Goal: Information Seeking & Learning: Learn about a topic

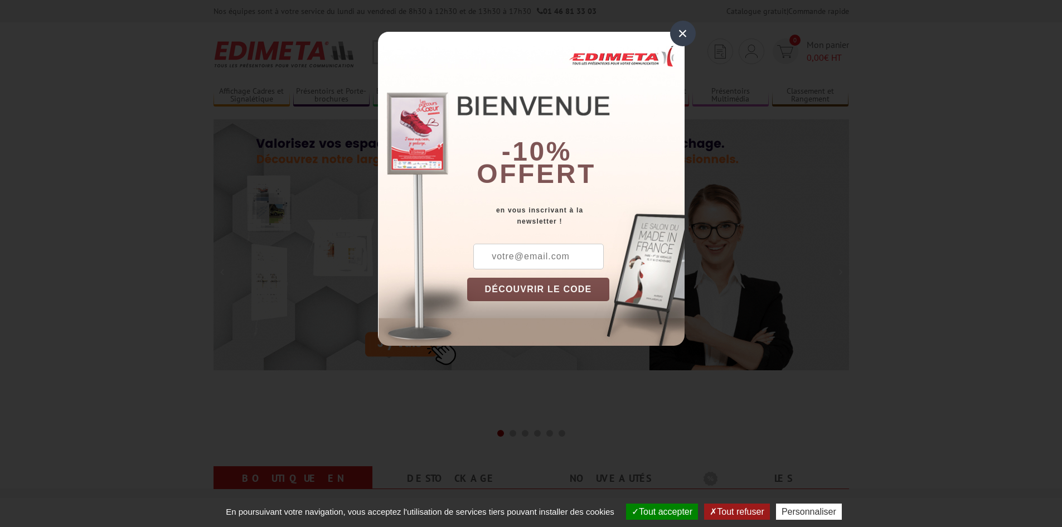
click at [682, 31] on div "×" at bounding box center [683, 34] width 26 height 26
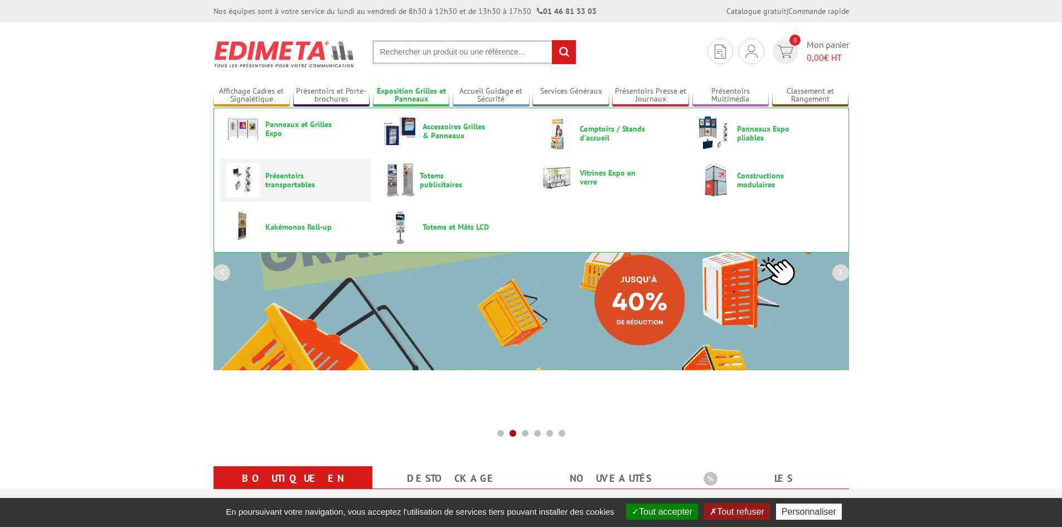
click at [293, 184] on span "Présentoirs transportables" at bounding box center [298, 180] width 67 height 18
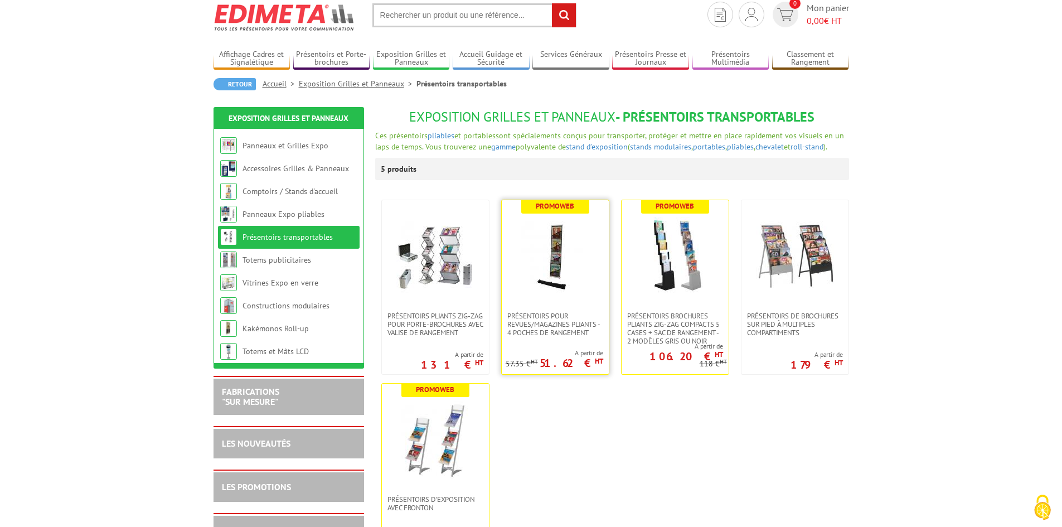
scroll to position [56, 0]
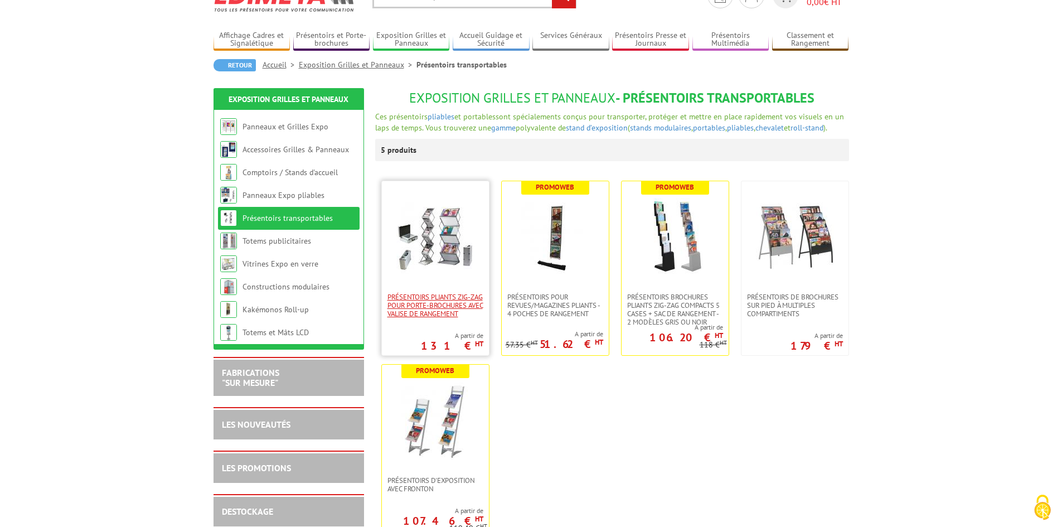
click at [425, 298] on span "Présentoirs pliants Zig-Zag pour porte-brochures avec valise de rangement" at bounding box center [435, 305] width 96 height 25
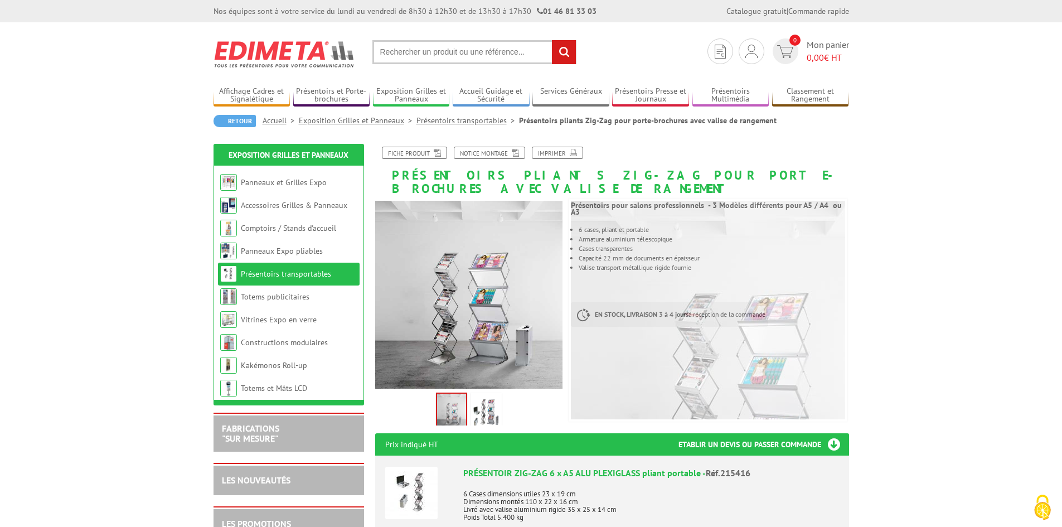
click at [457, 124] on link "Présentoirs transportables" at bounding box center [467, 120] width 103 height 10
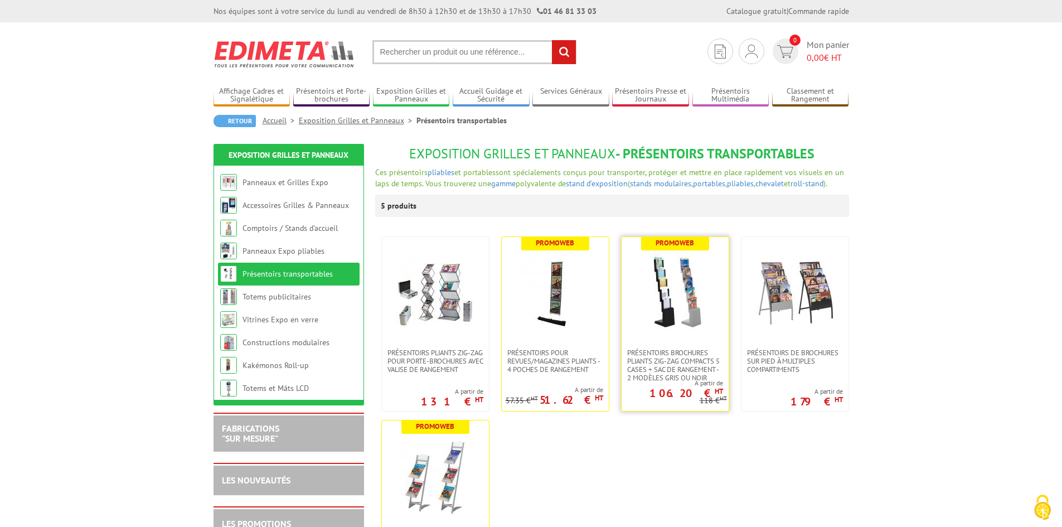
click at [666, 313] on img at bounding box center [675, 293] width 78 height 78
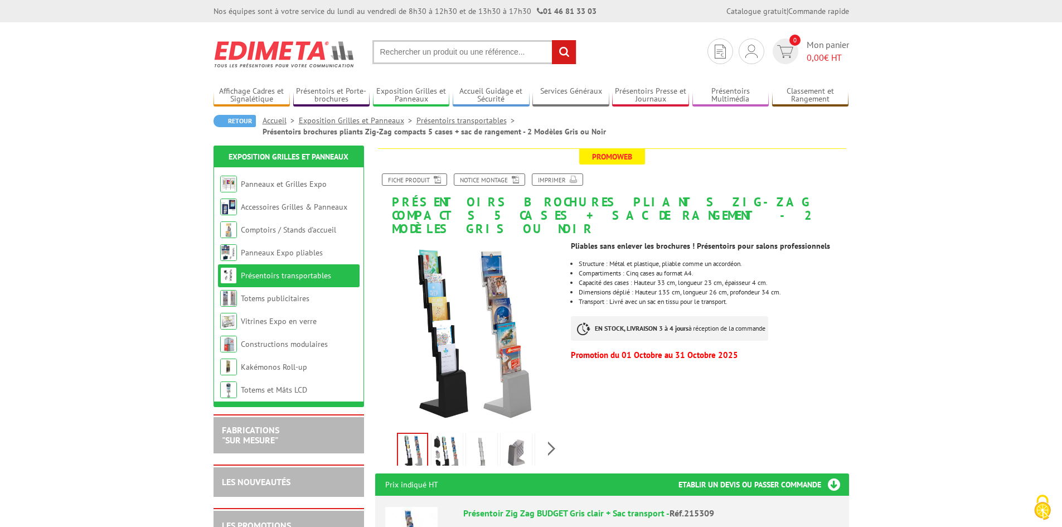
click at [514, 436] on img at bounding box center [516, 452] width 27 height 35
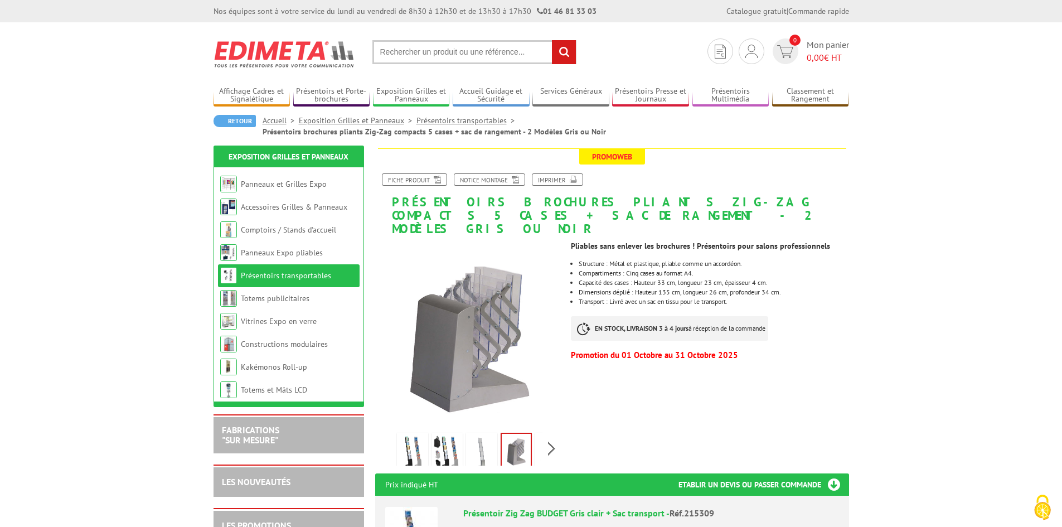
click at [479, 435] on img at bounding box center [481, 452] width 27 height 35
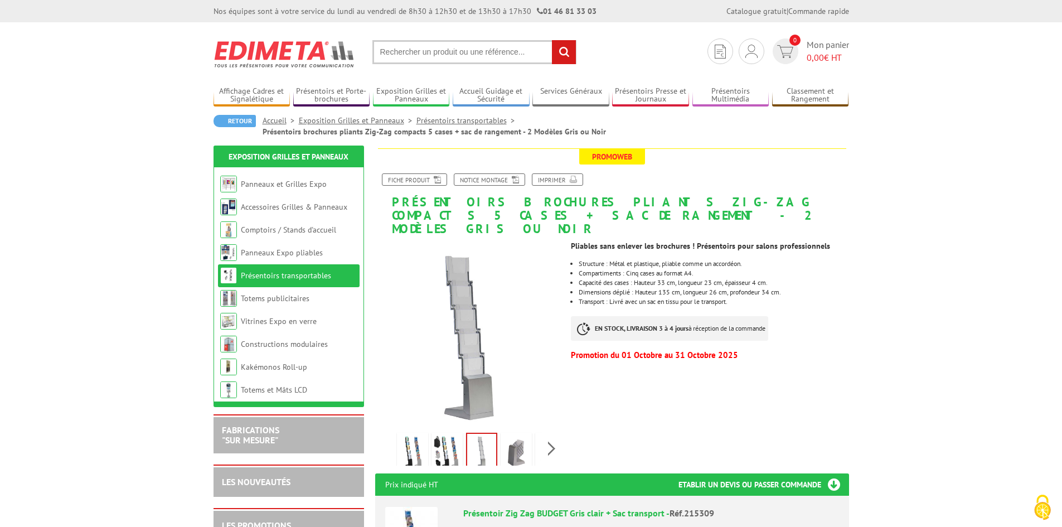
click at [447, 439] on img at bounding box center [447, 452] width 27 height 35
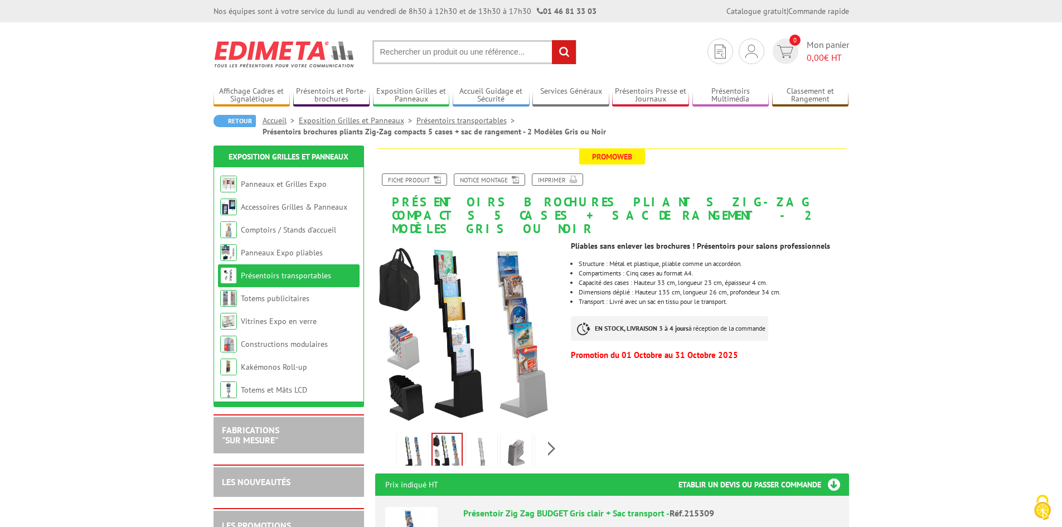
click at [420, 441] on img at bounding box center [412, 452] width 27 height 35
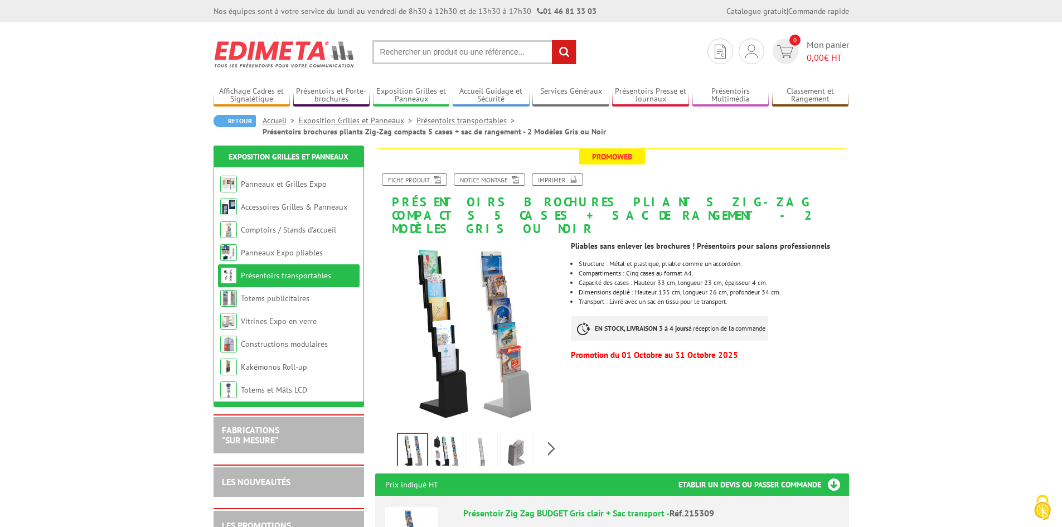
click at [284, 276] on link "Présentoirs transportables" at bounding box center [286, 275] width 90 height 10
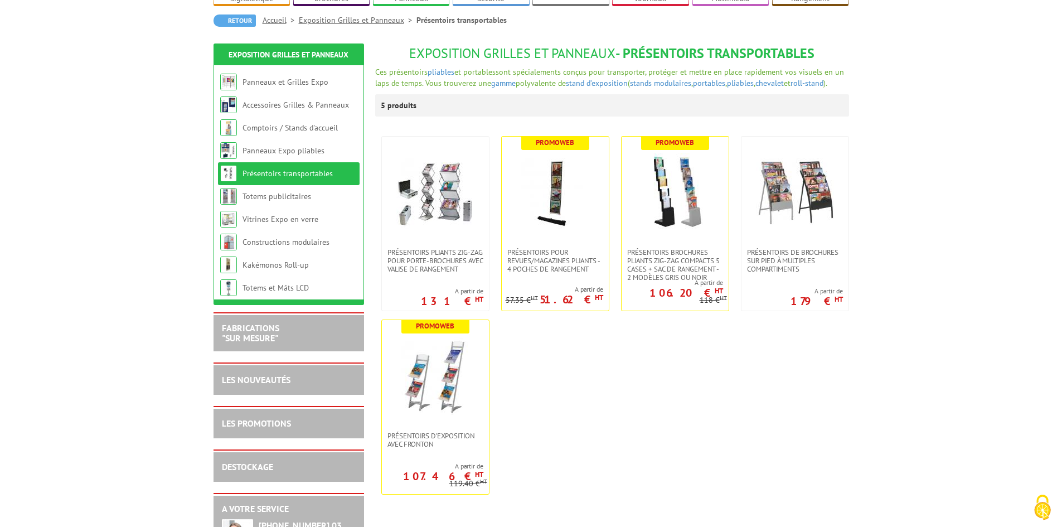
scroll to position [111, 0]
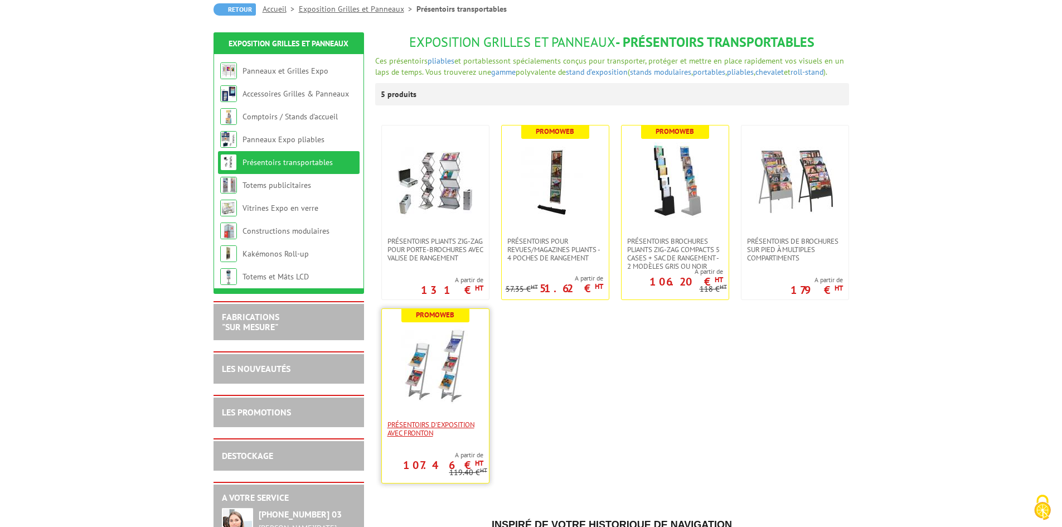
click at [417, 430] on span "Présentoirs d'exposition avec Fronton" at bounding box center [435, 428] width 96 height 17
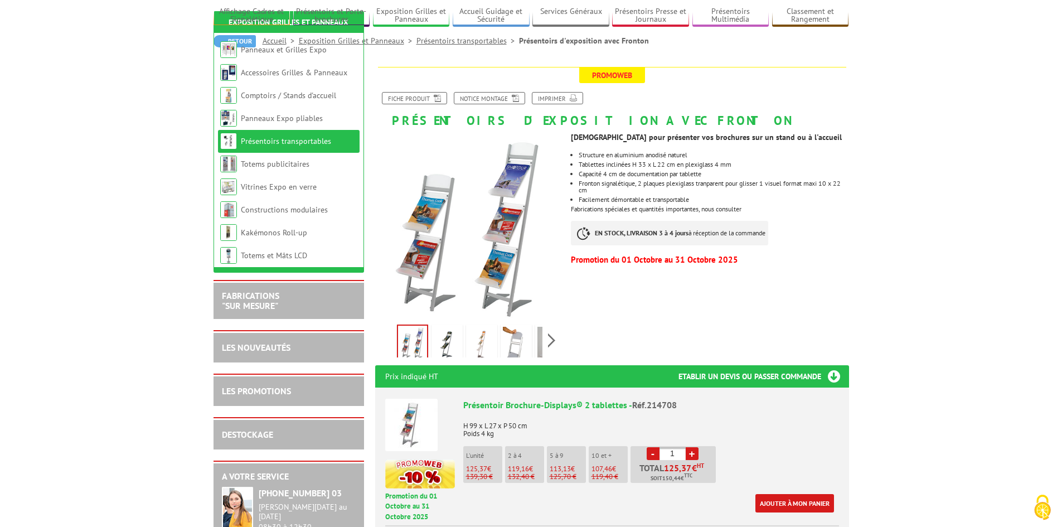
scroll to position [167, 0]
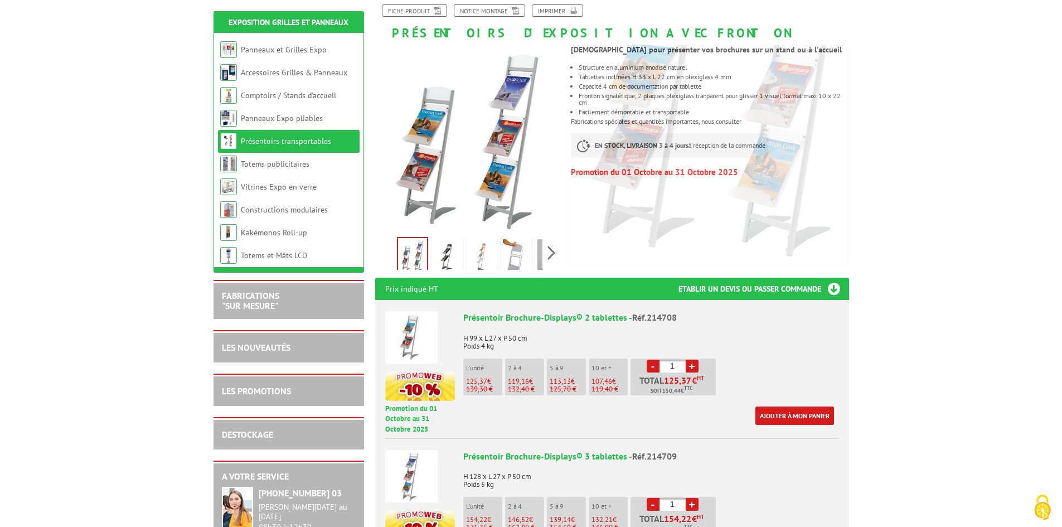
click at [447, 254] on img at bounding box center [447, 256] width 27 height 35
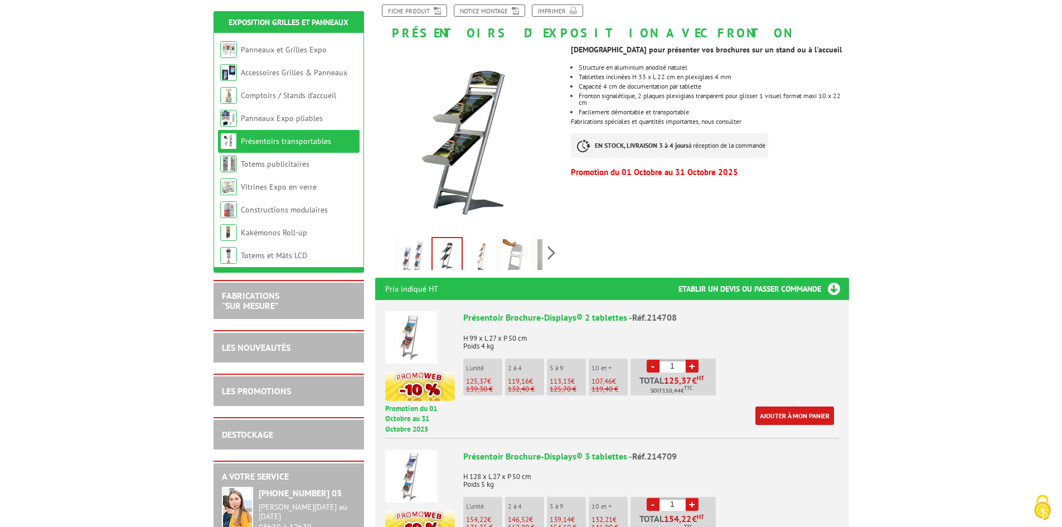
click at [485, 256] on img at bounding box center [481, 256] width 27 height 35
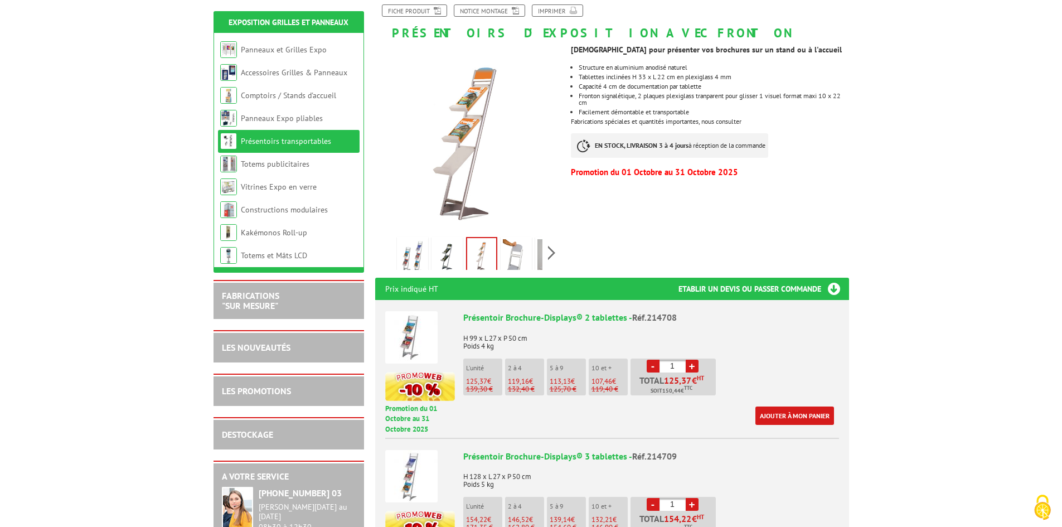
click at [509, 260] on img at bounding box center [516, 256] width 27 height 35
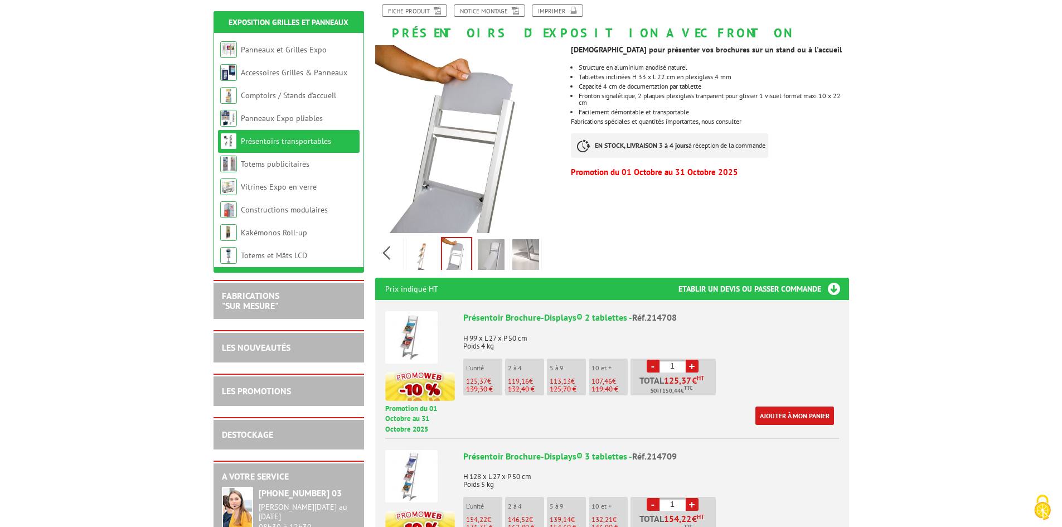
click at [546, 253] on div "Previous Next" at bounding box center [469, 252] width 188 height 39
click at [521, 254] on img at bounding box center [525, 256] width 27 height 35
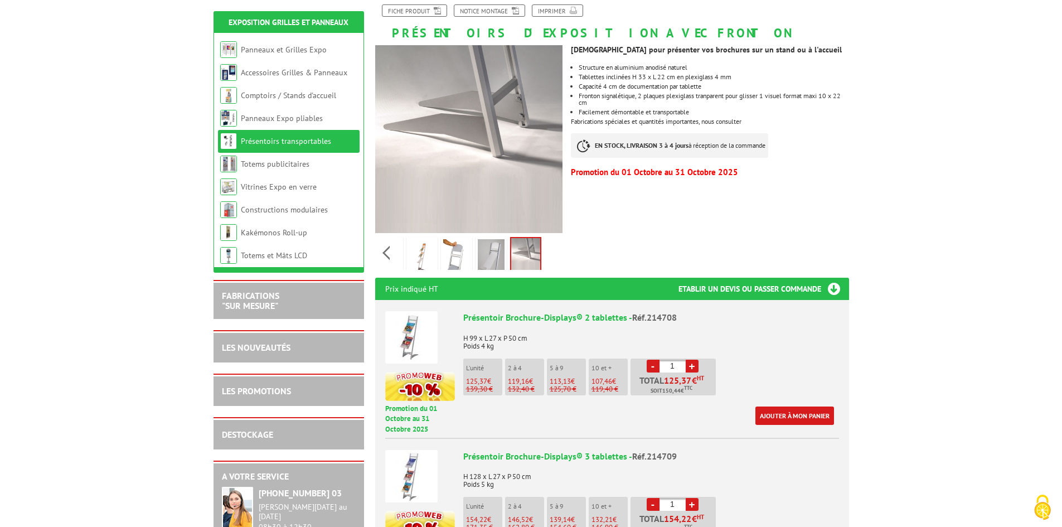
click at [490, 255] on img at bounding box center [491, 256] width 27 height 35
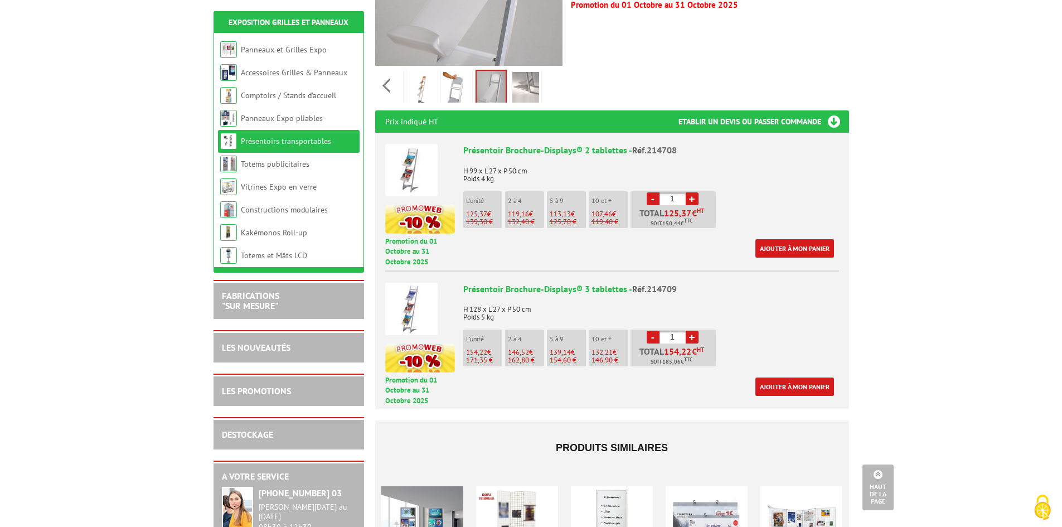
scroll to position [390, 0]
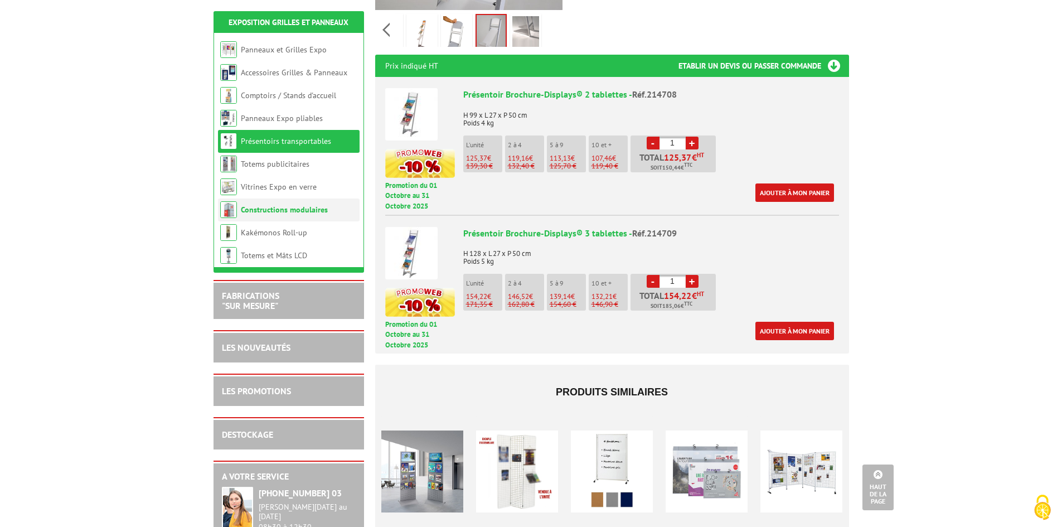
click at [287, 211] on link "Constructions modulaires" at bounding box center [284, 210] width 87 height 10
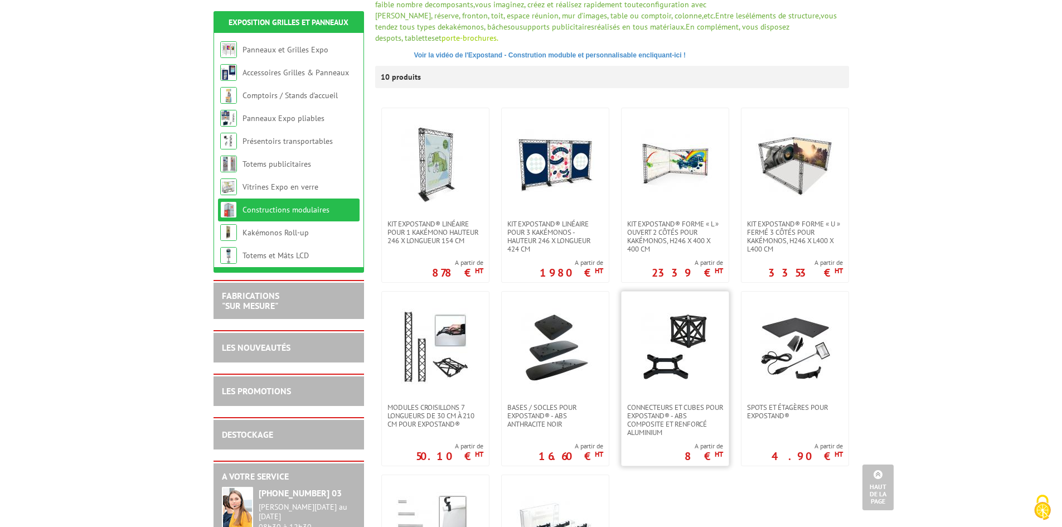
scroll to position [167, 0]
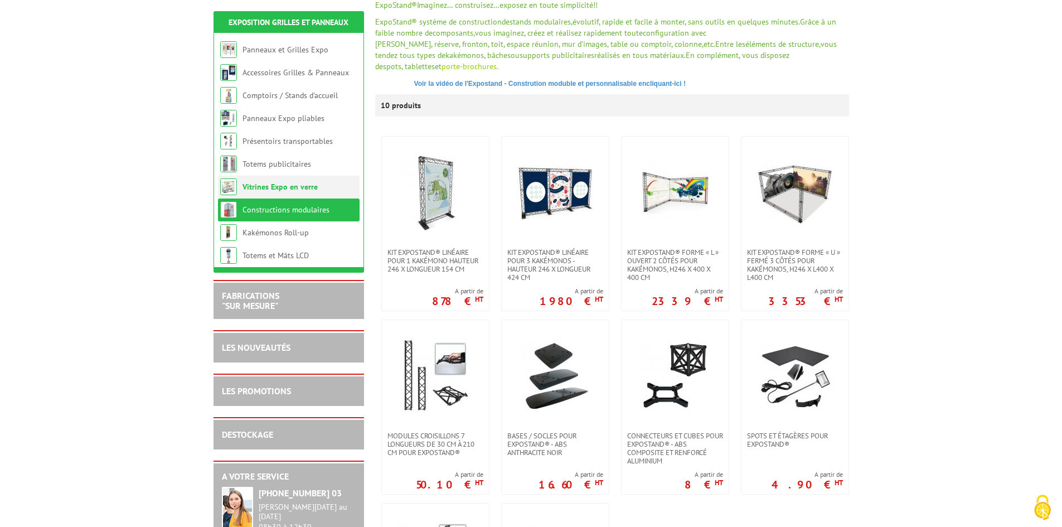
click at [274, 187] on link "Vitrines Expo en verre" at bounding box center [279, 187] width 75 height 10
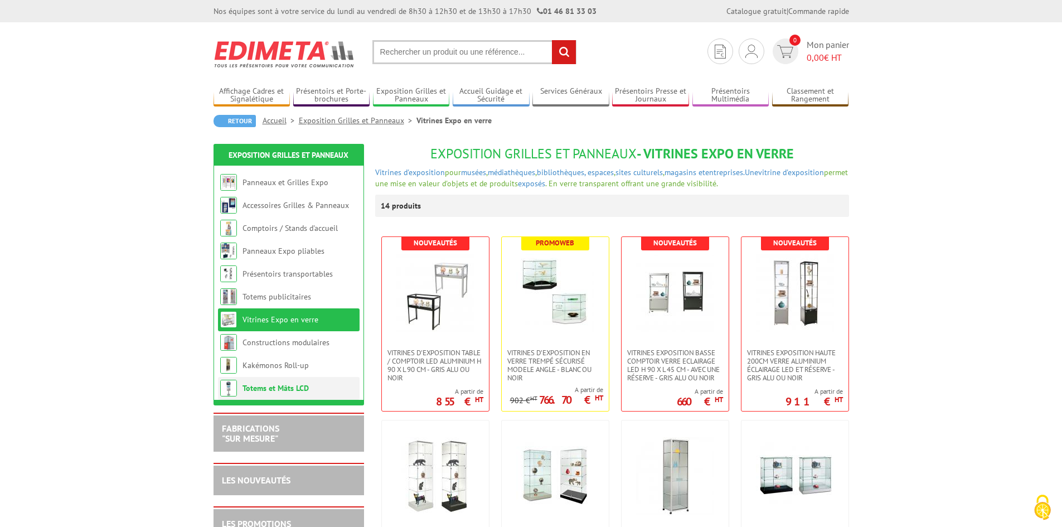
click at [278, 386] on link "Totems et Mâts LCD" at bounding box center [275, 388] width 66 height 10
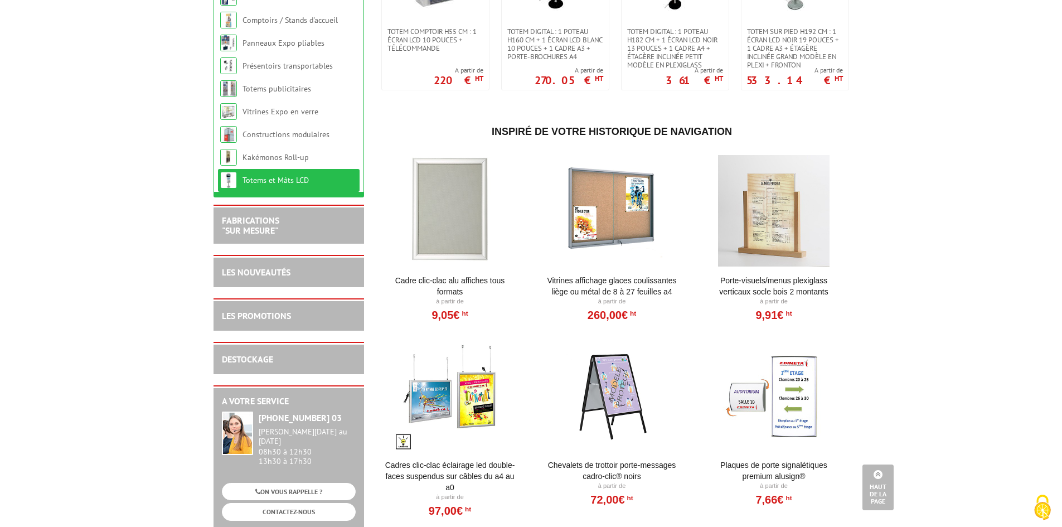
scroll to position [557, 0]
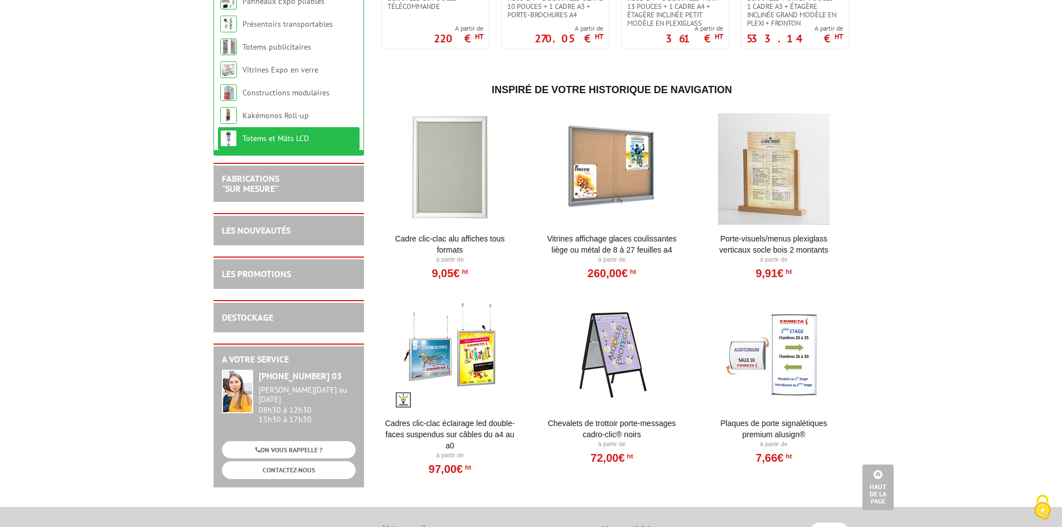
click at [435, 238] on link "Cadre Clic-Clac Alu affiches tous formats" at bounding box center [450, 244] width 138 height 22
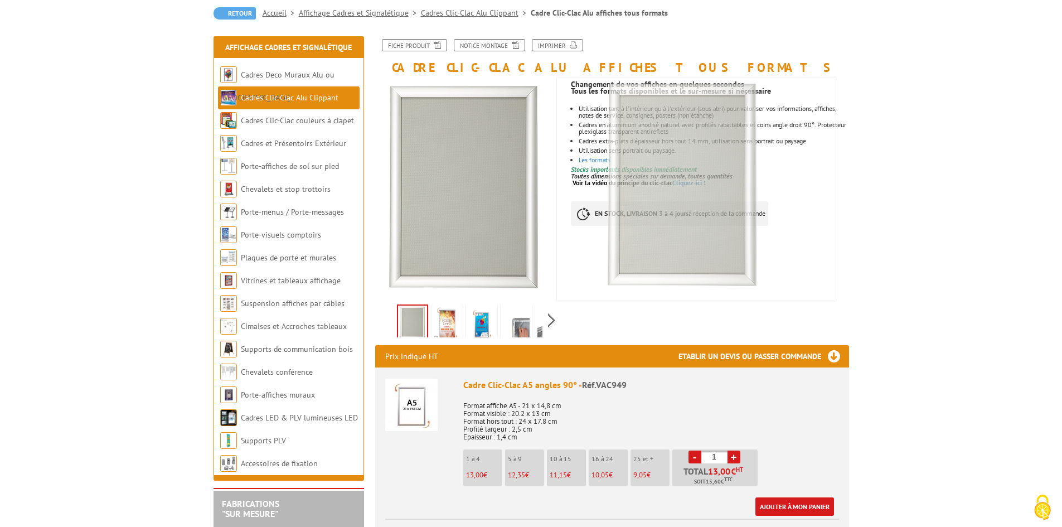
scroll to position [111, 0]
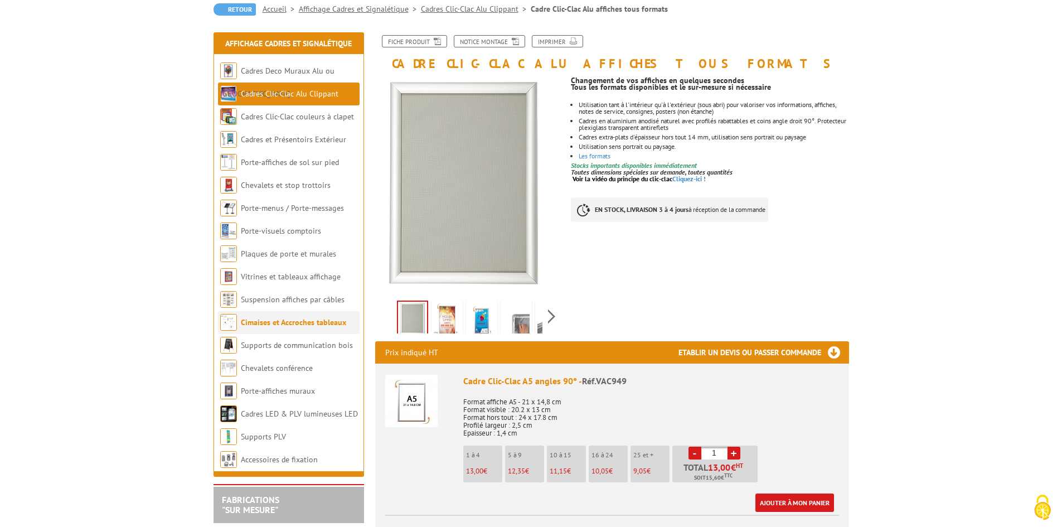
click at [288, 324] on link "Cimaises et Accroches tableaux" at bounding box center [293, 322] width 105 height 10
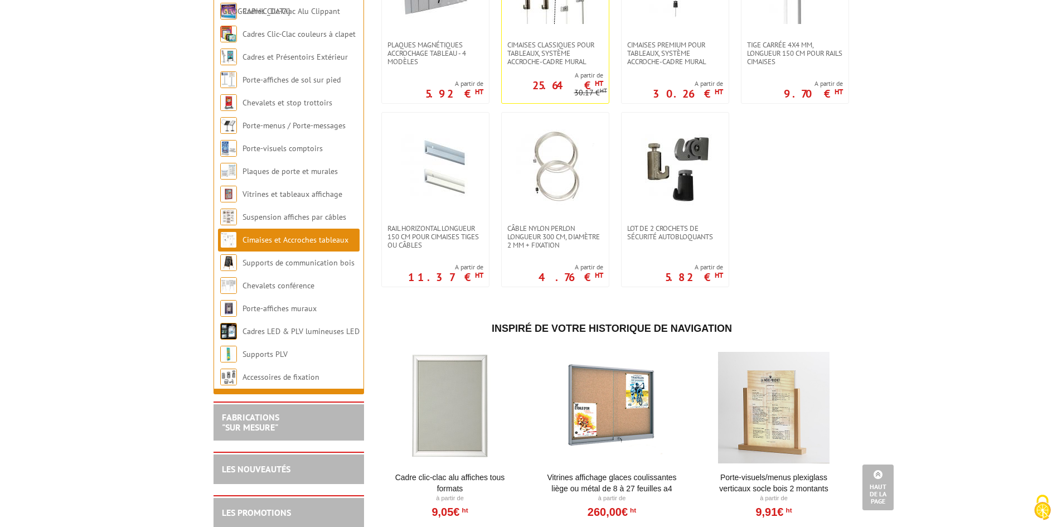
scroll to position [334, 0]
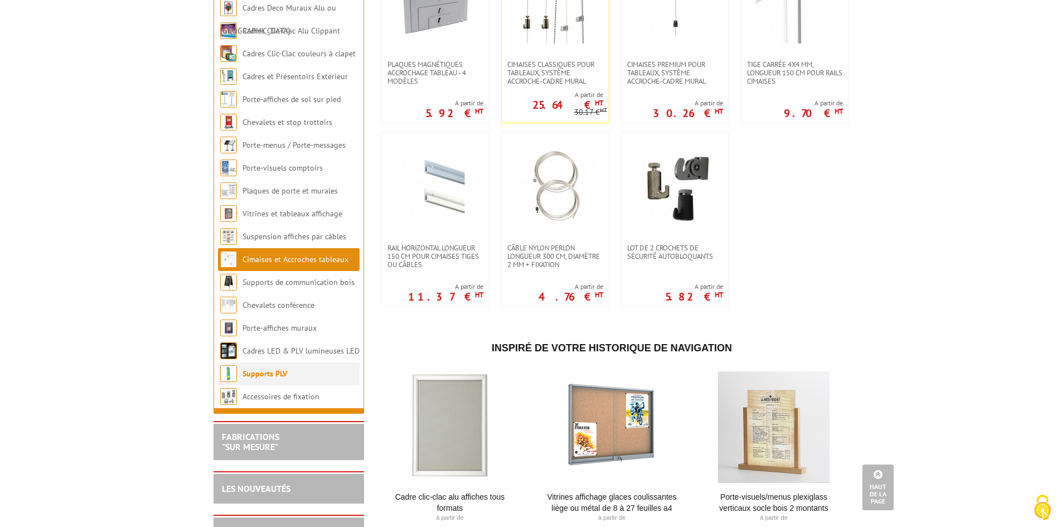
click at [264, 368] on link "Supports PLV" at bounding box center [264, 373] width 45 height 10
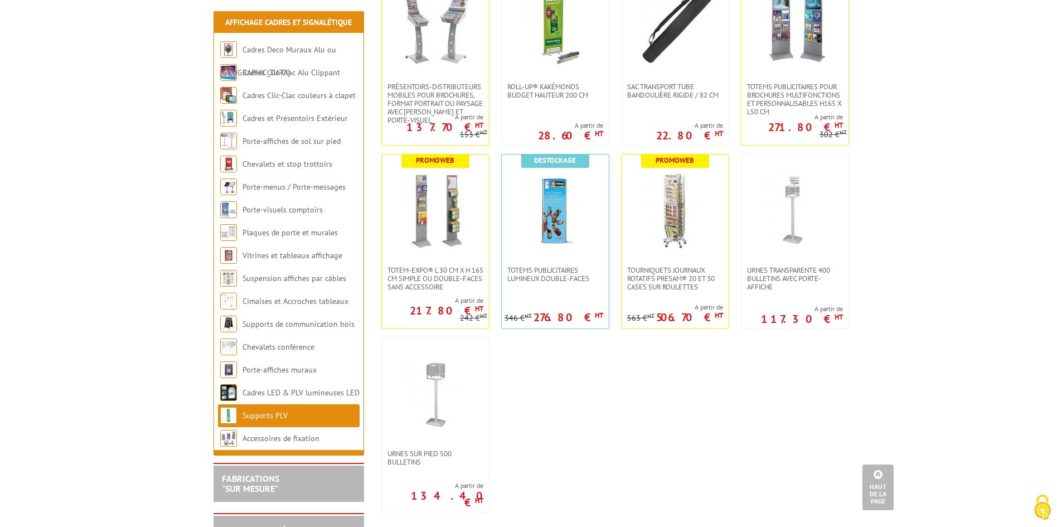
scroll to position [2842, 0]
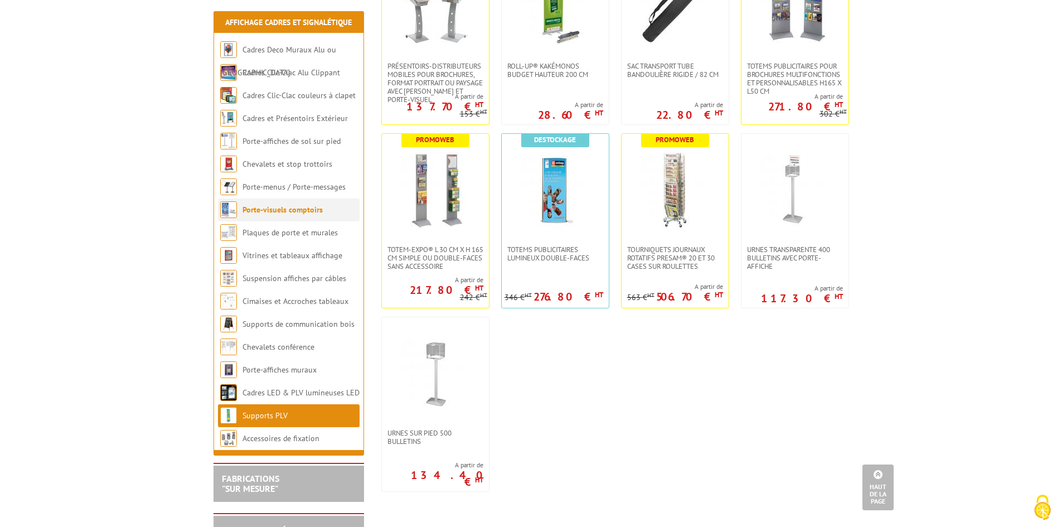
click at [266, 212] on link "Porte-visuels comptoirs" at bounding box center [282, 210] width 80 height 10
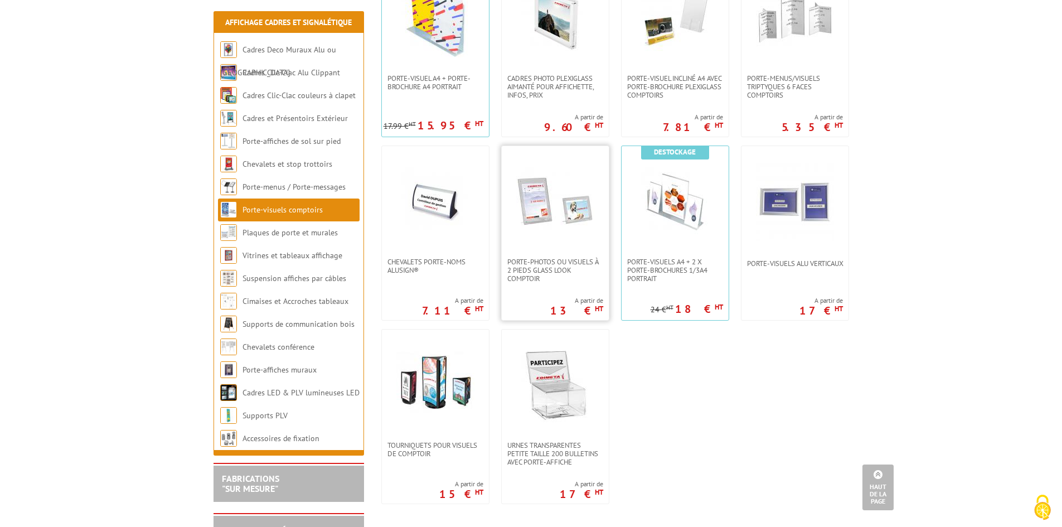
scroll to position [892, 0]
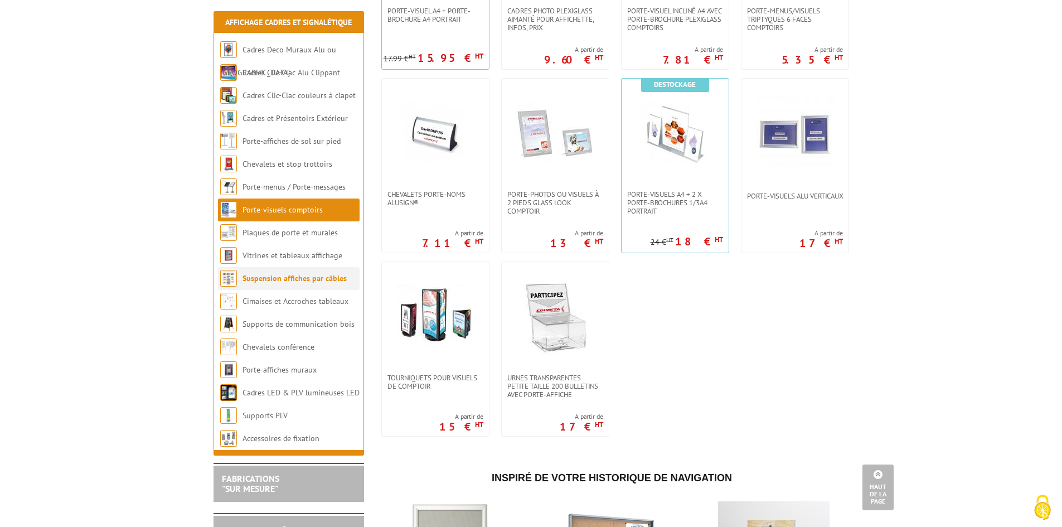
click at [298, 277] on link "Suspension affiches par câbles" at bounding box center [294, 278] width 104 height 10
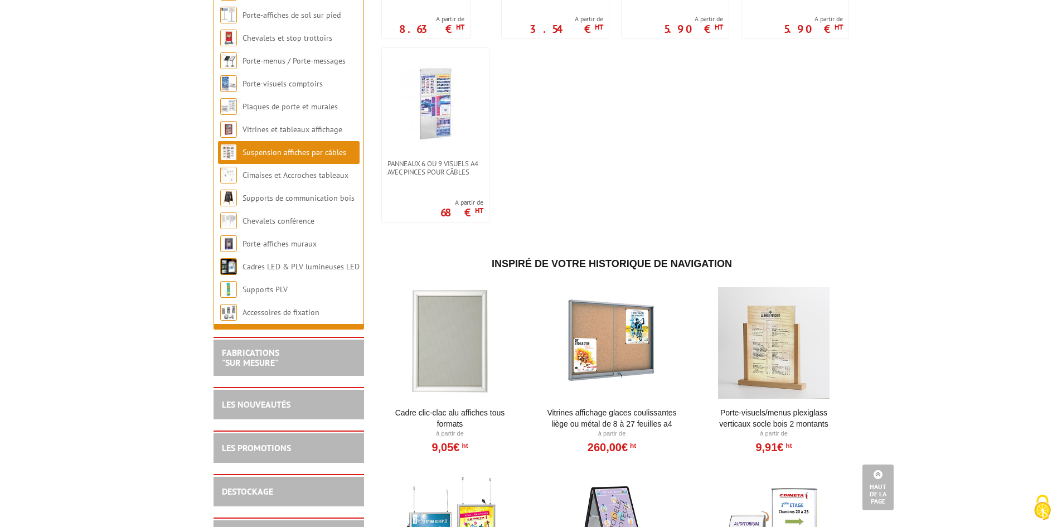
scroll to position [1114, 0]
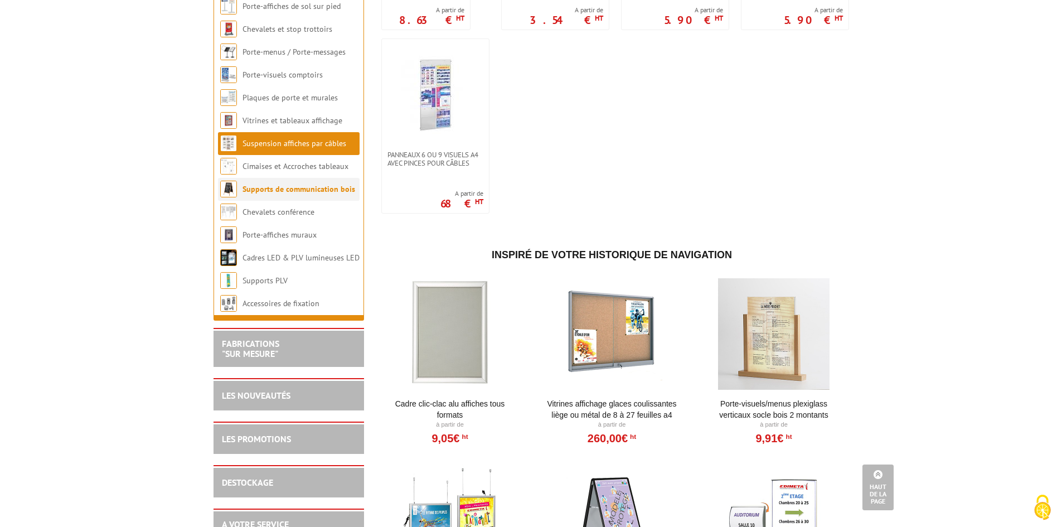
click at [265, 194] on link "Supports de communication bois" at bounding box center [298, 189] width 113 height 10
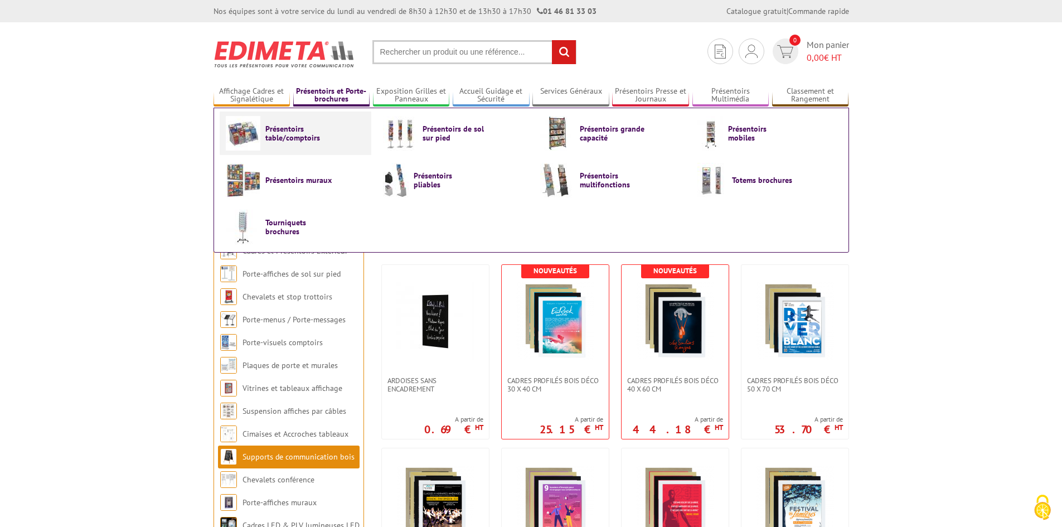
click at [307, 138] on span "Présentoirs table/comptoirs" at bounding box center [298, 133] width 67 height 18
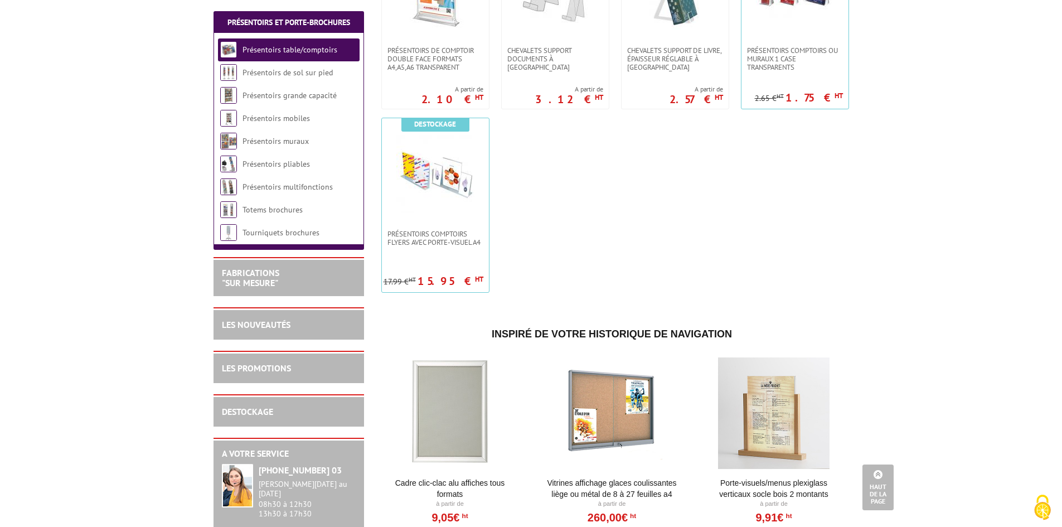
scroll to position [502, 0]
click at [285, 232] on link "Tourniquets brochures" at bounding box center [280, 232] width 77 height 10
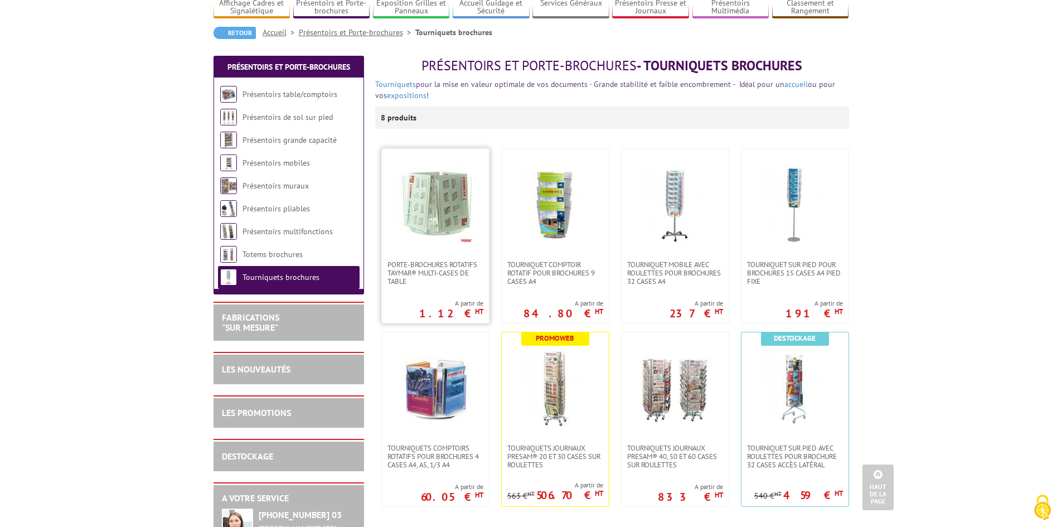
scroll to position [56, 0]
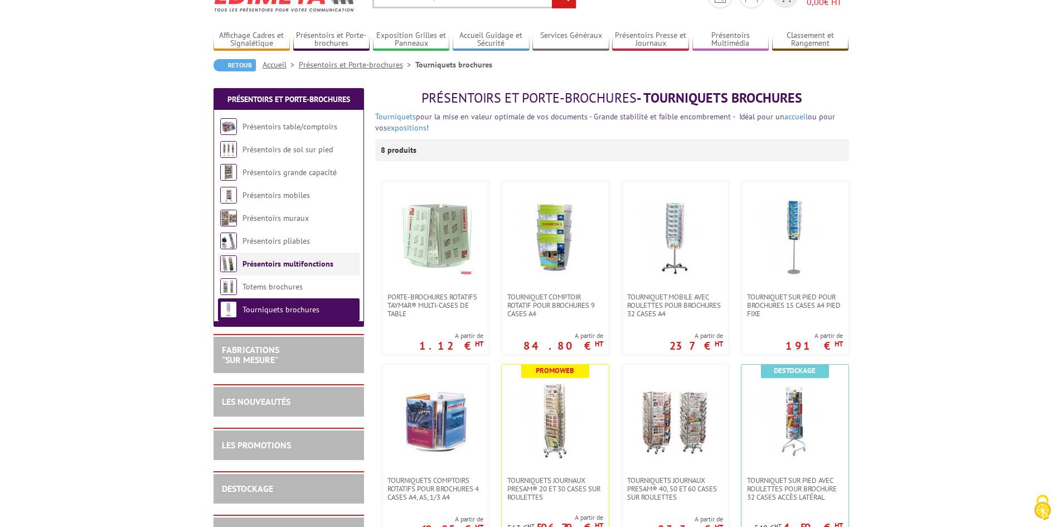
click at [283, 262] on link "Présentoirs multifonctions" at bounding box center [287, 264] width 91 height 10
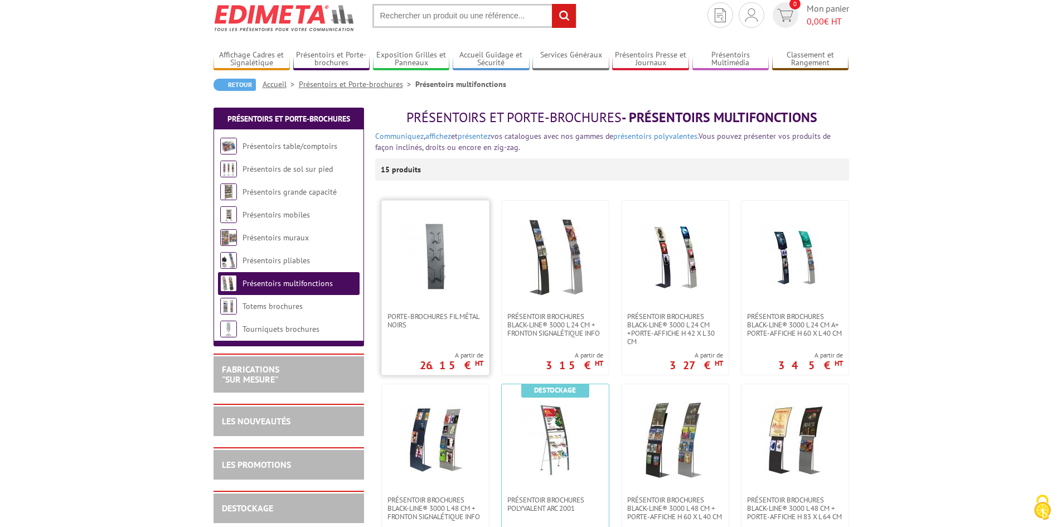
scroll to position [56, 0]
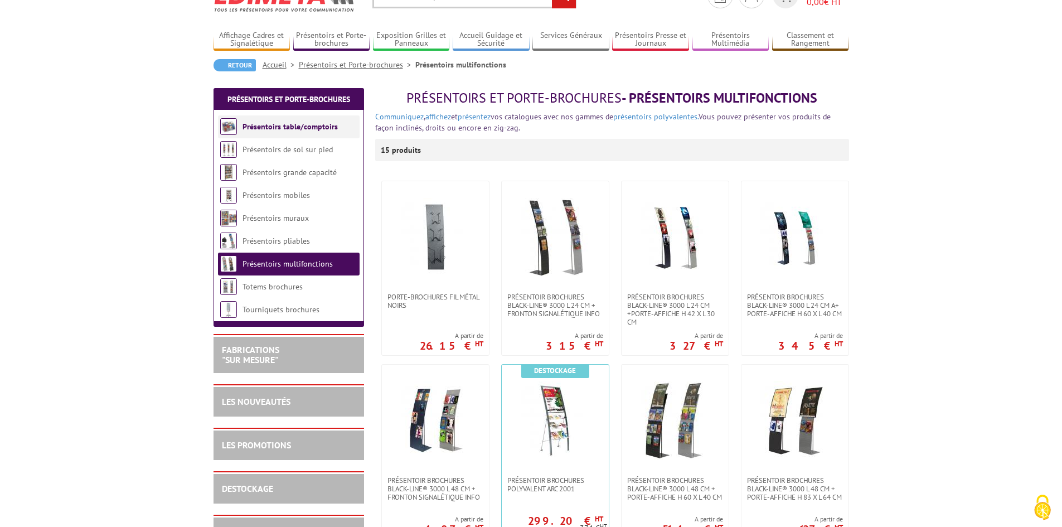
click at [286, 123] on link "Présentoirs table/comptoirs" at bounding box center [289, 126] width 95 height 10
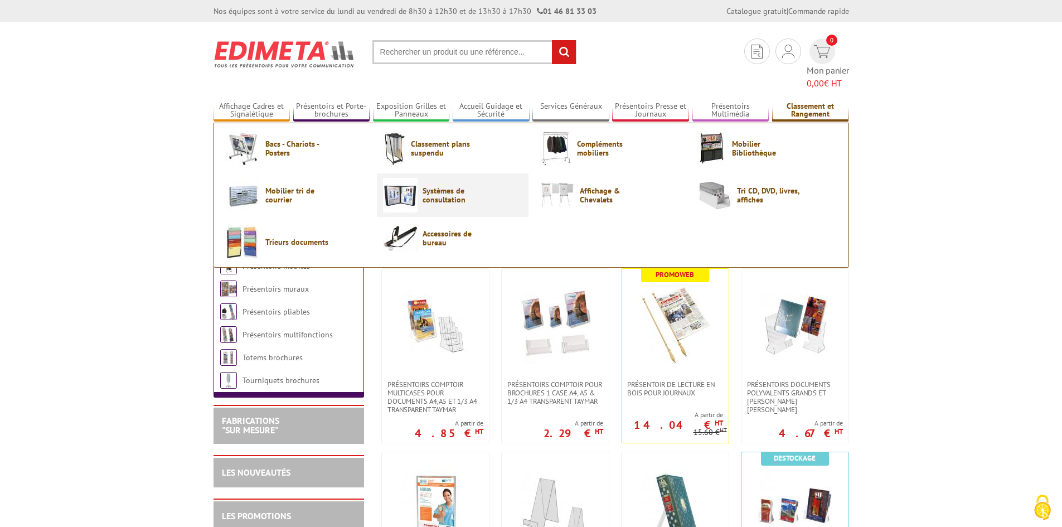
click at [429, 186] on span "Systèmes de consultation" at bounding box center [455, 195] width 67 height 18
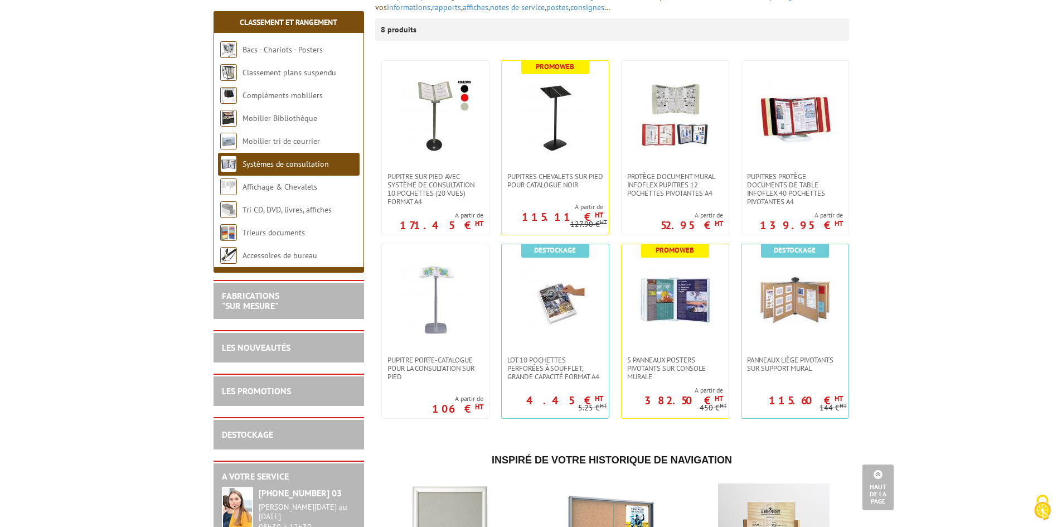
scroll to position [111, 0]
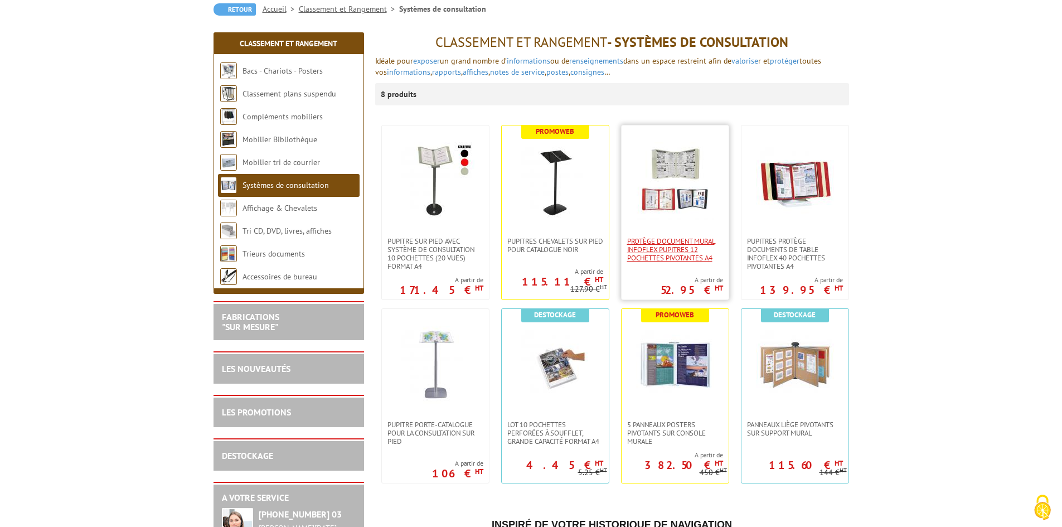
click at [666, 252] on span "Protège document mural Infoflex pupitres 12 pochettes pivotantes A4" at bounding box center [675, 249] width 96 height 25
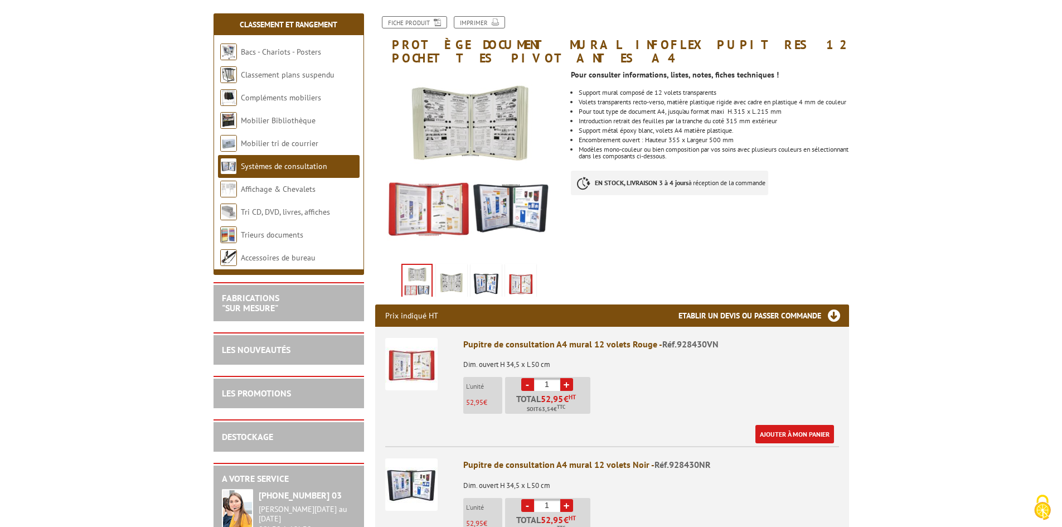
scroll to position [111, 0]
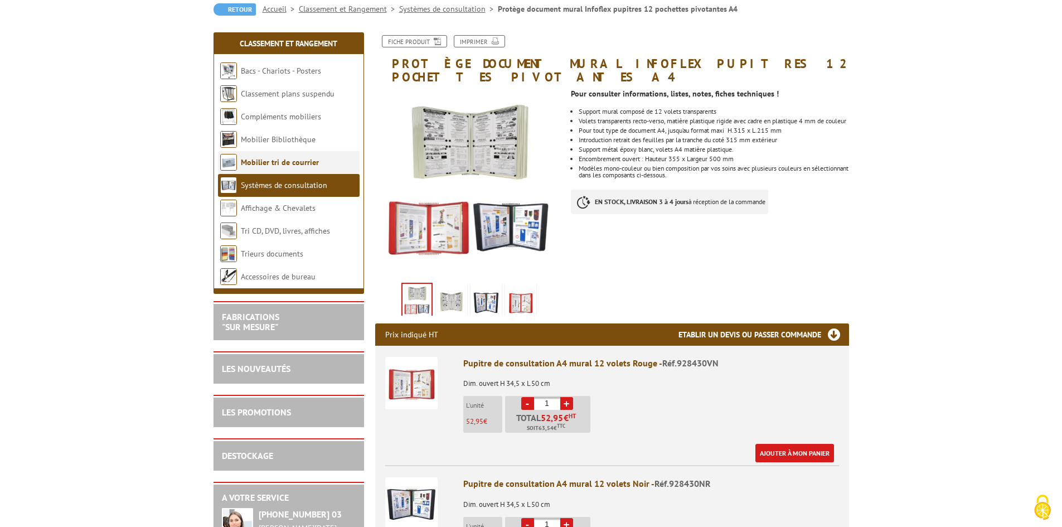
click at [275, 162] on link "Mobilier tri de courrier" at bounding box center [280, 162] width 78 height 10
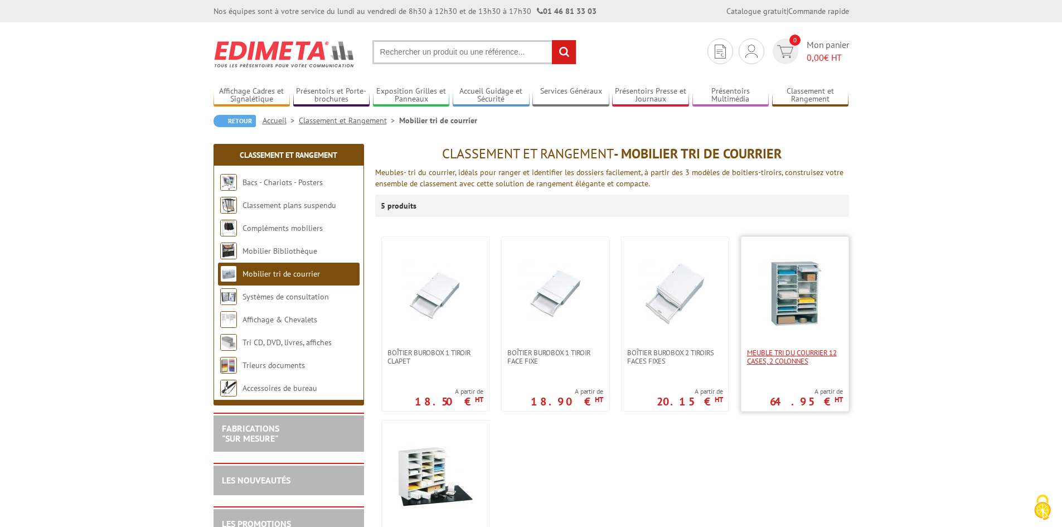
click at [796, 353] on span "Meuble tri du courrier 12 cases, 2 colonnes" at bounding box center [795, 356] width 96 height 17
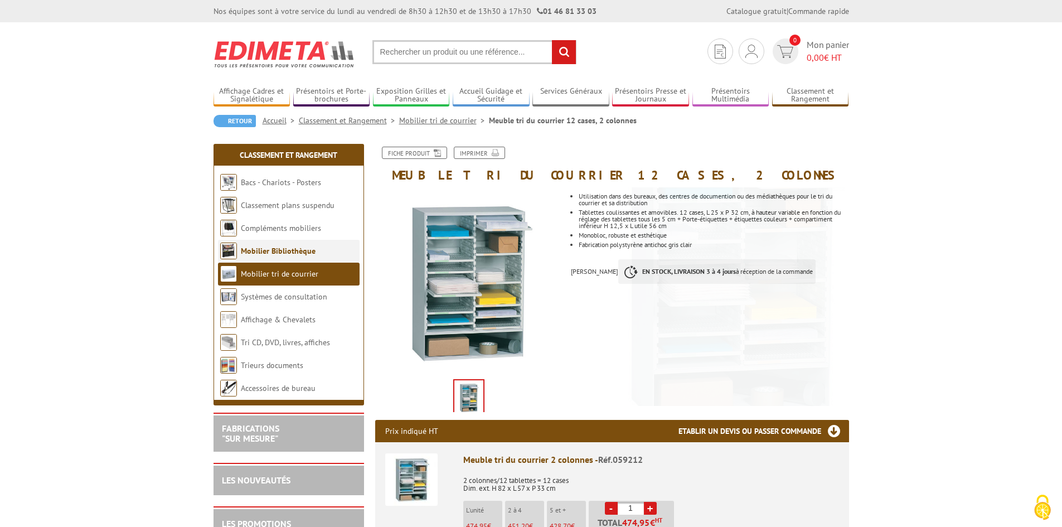
click at [283, 250] on link "Mobilier Bibliothèque" at bounding box center [278, 251] width 75 height 10
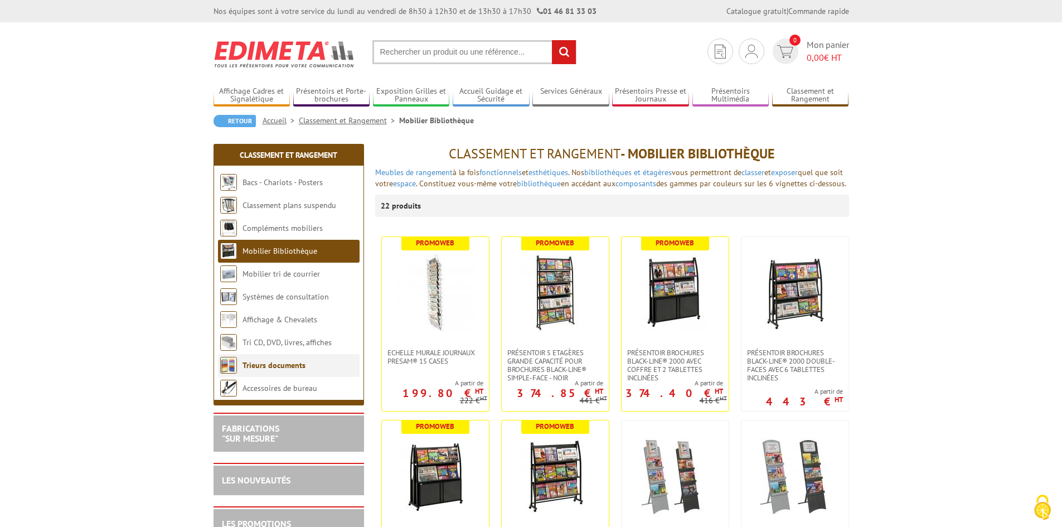
click at [276, 366] on link "Trieurs documents" at bounding box center [273, 365] width 63 height 10
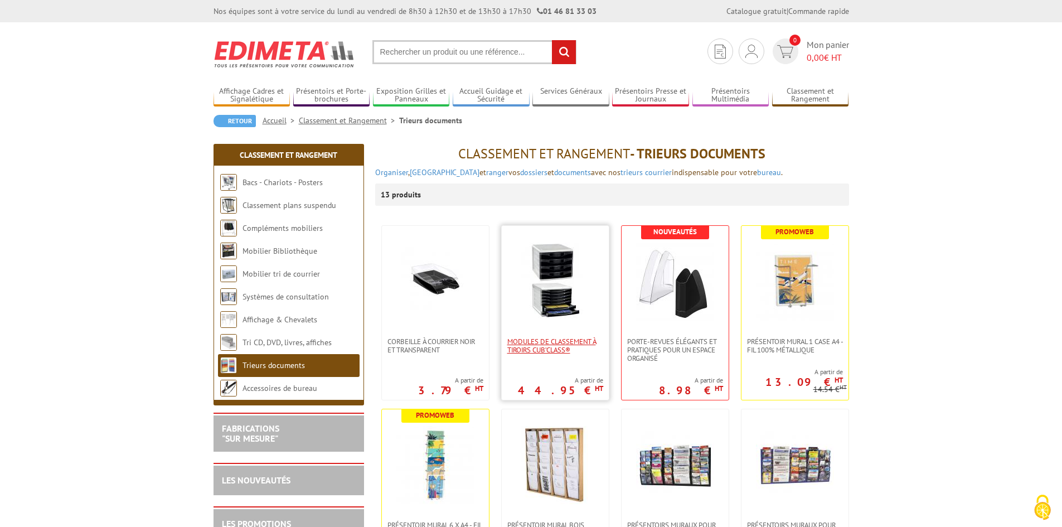
click at [546, 347] on span "Modules de classement à tiroirs Cub’Class®" at bounding box center [555, 345] width 96 height 17
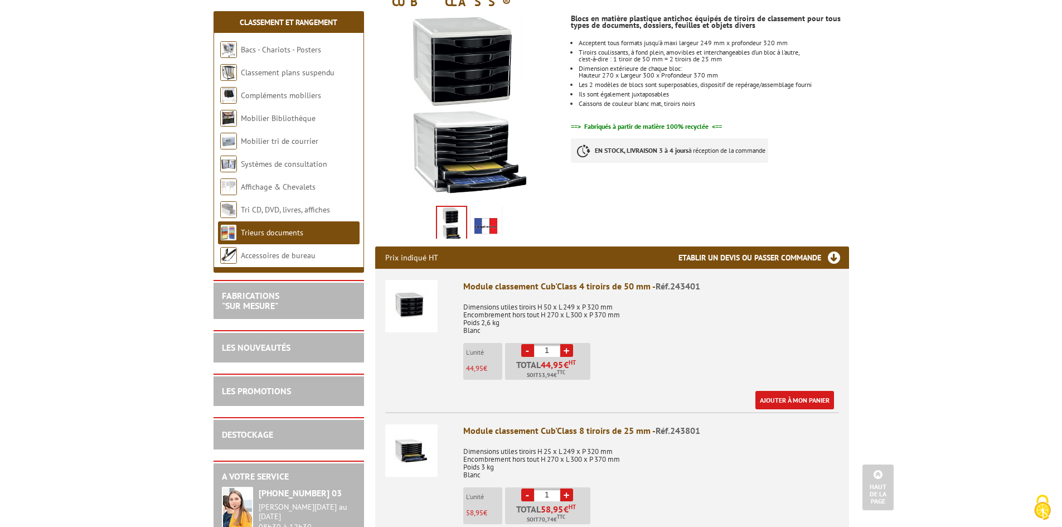
scroll to position [167, 0]
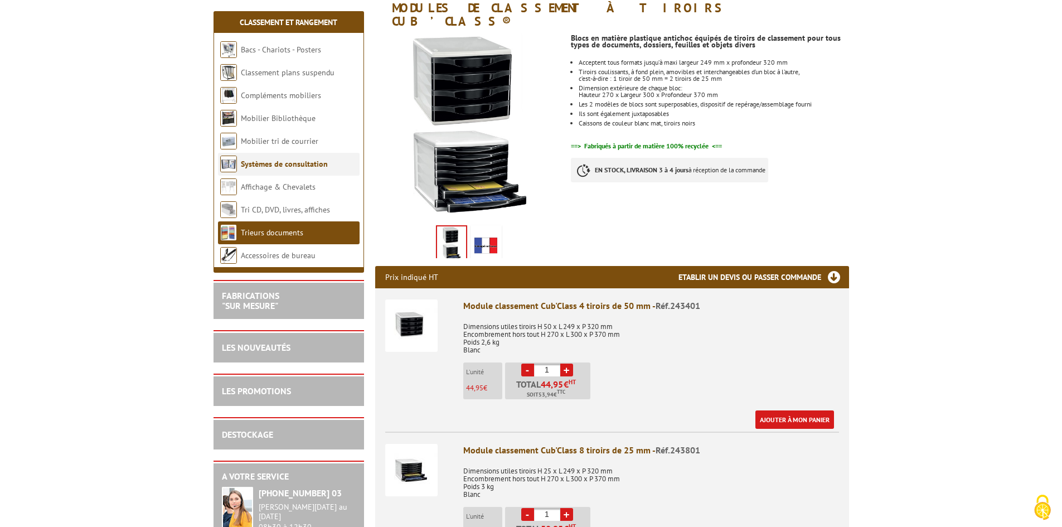
click at [290, 163] on link "Systèmes de consultation" at bounding box center [284, 164] width 87 height 10
